Goal: Check status: Check status

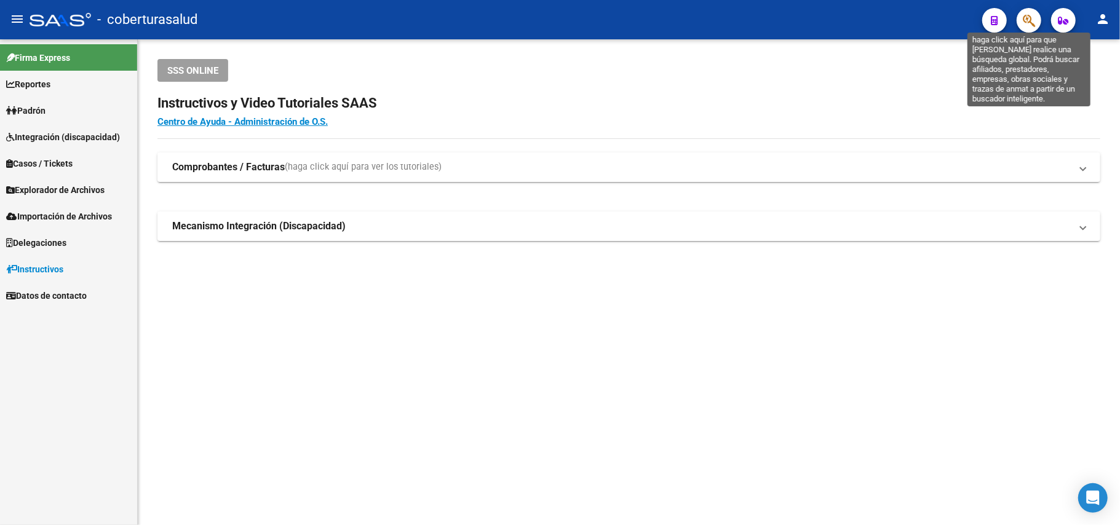
click at [1025, 18] on icon "button" at bounding box center [1029, 21] width 12 height 14
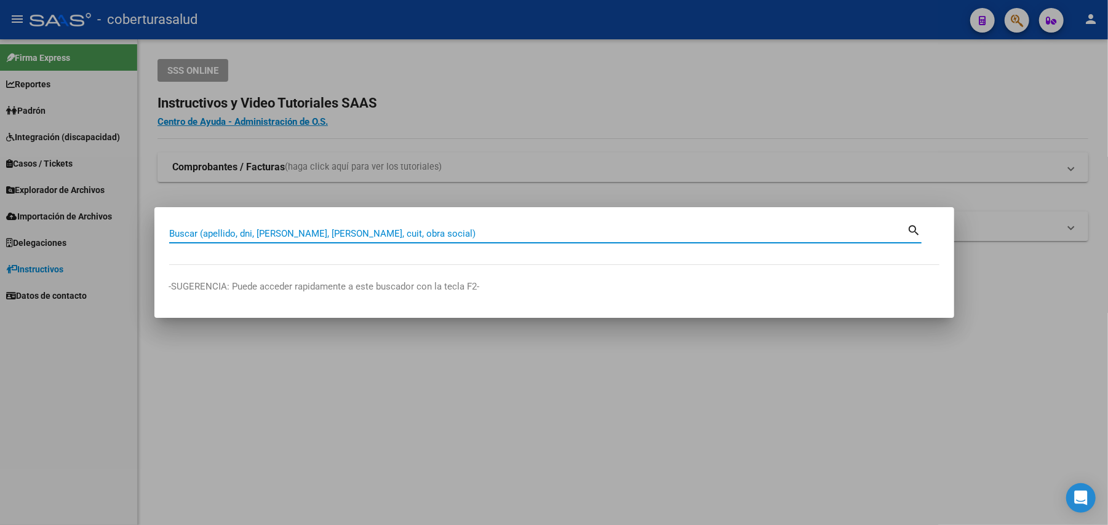
paste input "49084240"
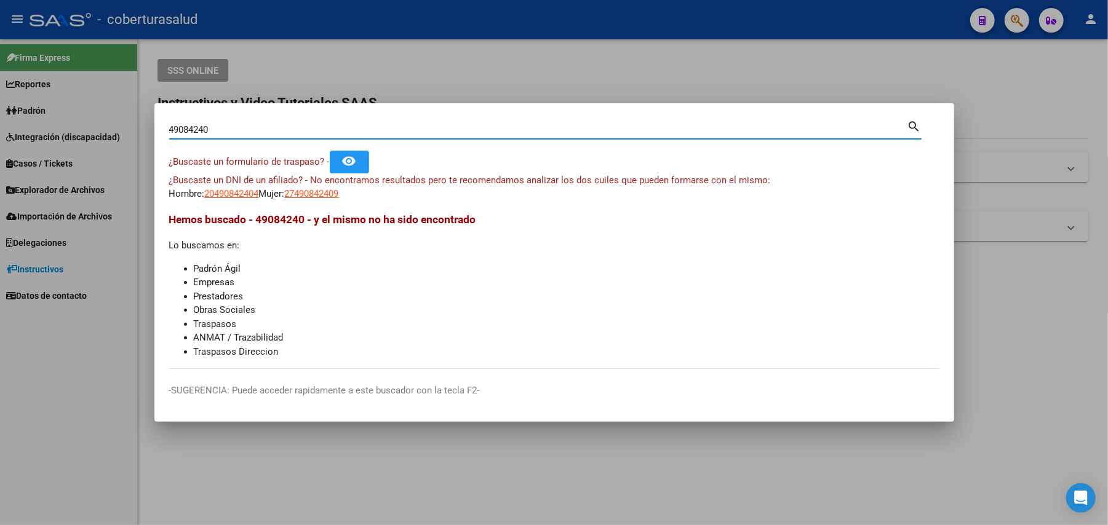
click at [439, 137] on div "49084240 Buscar (apellido, dni, [PERSON_NAME], nro traspaso, cuit, obra social)" at bounding box center [538, 130] width 738 height 18
click at [439, 128] on input "49084240" at bounding box center [538, 129] width 738 height 11
paste input "0270628"
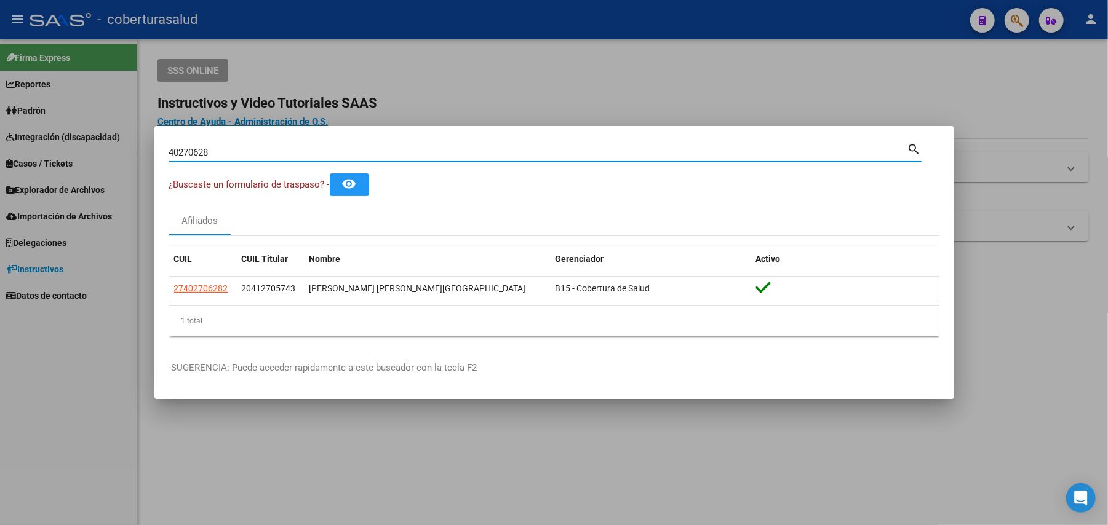
click at [286, 153] on input "40270628" at bounding box center [538, 152] width 738 height 11
paste input "1629217"
type input "16292178"
